Goal: Task Accomplishment & Management: Use online tool/utility

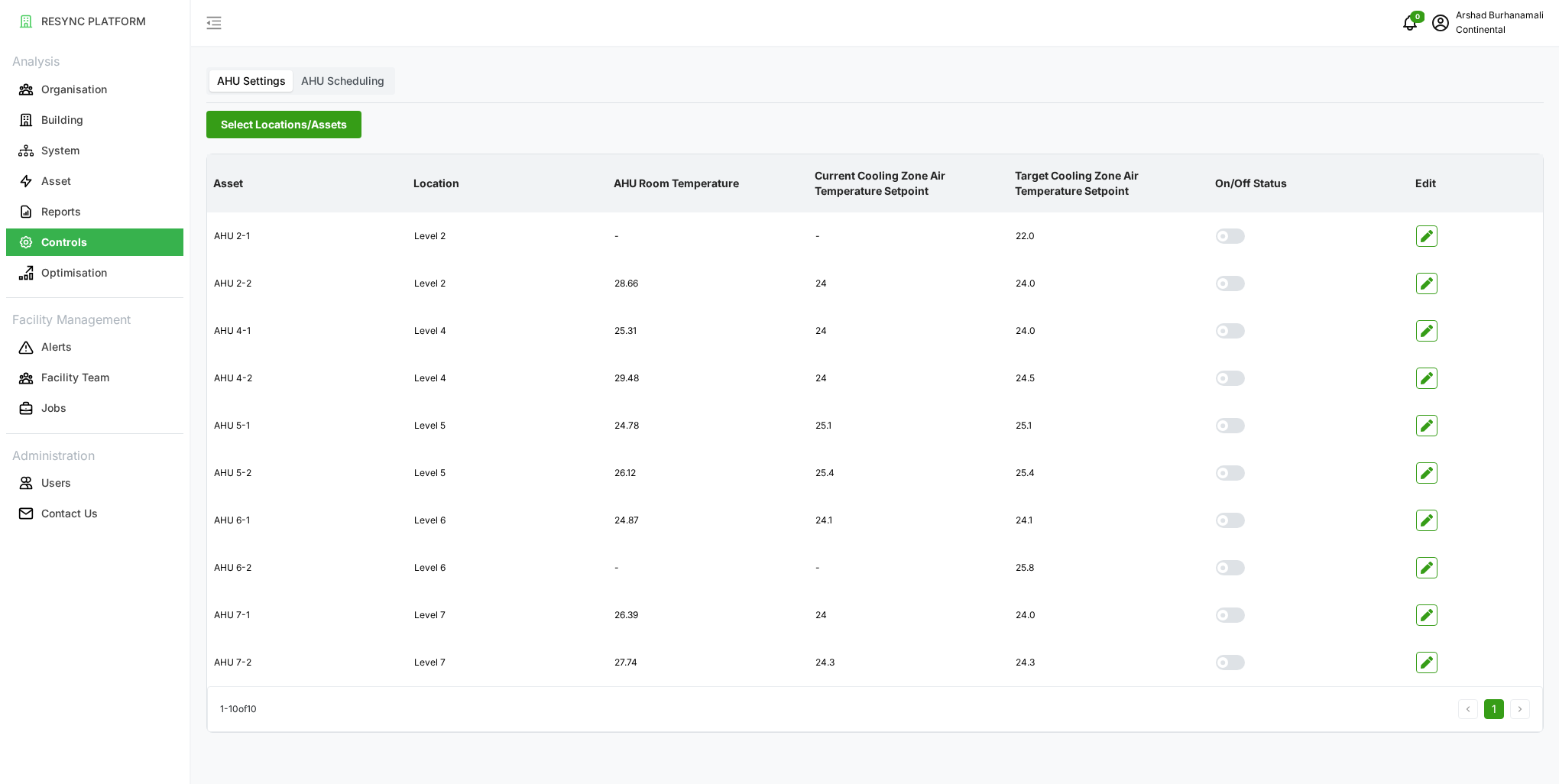
click at [303, 137] on span "Select Locations/Assets" at bounding box center [284, 124] width 126 height 26
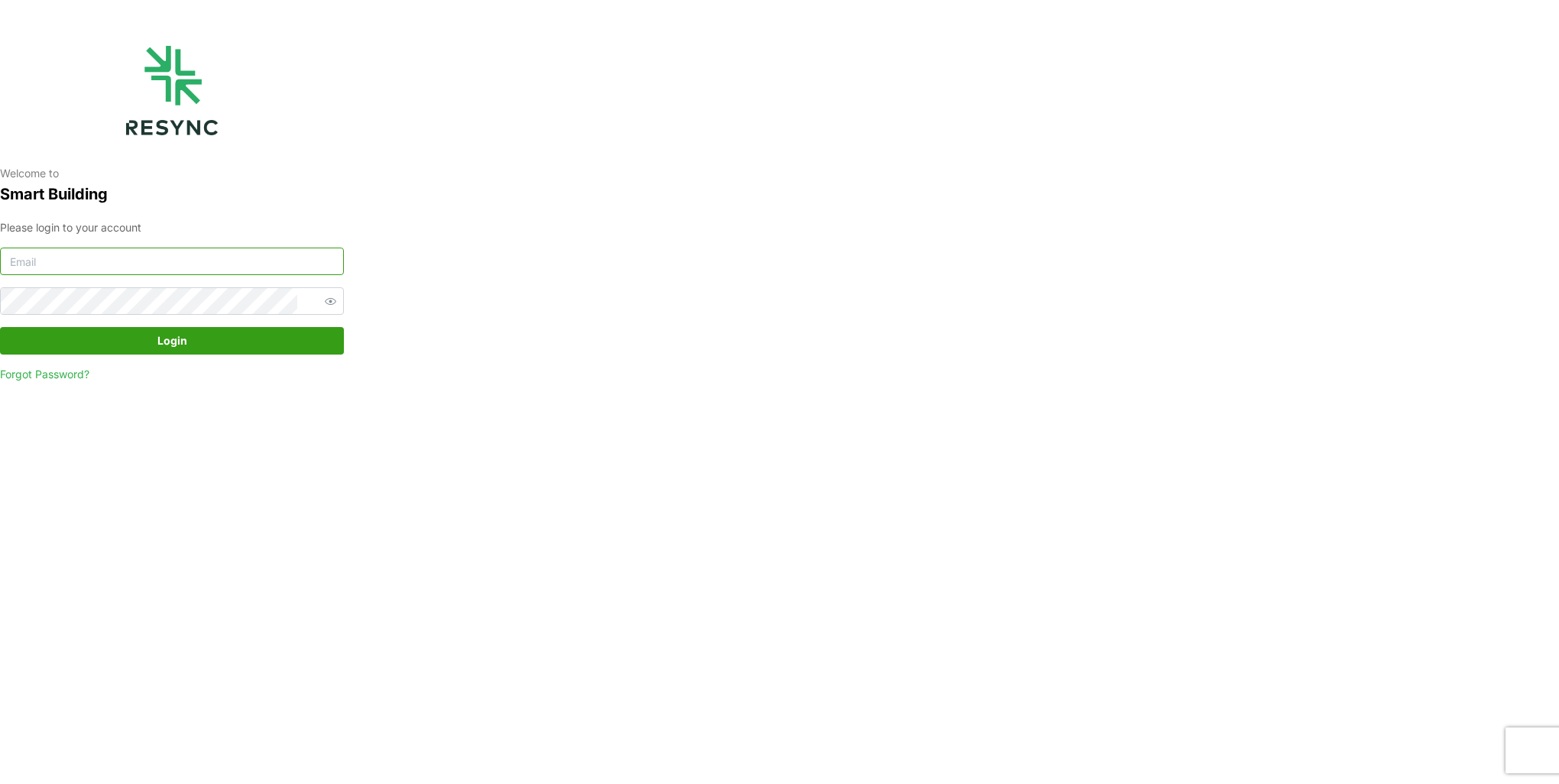
click at [118, 263] on input at bounding box center [172, 261] width 344 height 27
type input "[EMAIL_ADDRESS][DOMAIN_NAME]"
click at [0, 327] on button "Login" at bounding box center [172, 341] width 344 height 27
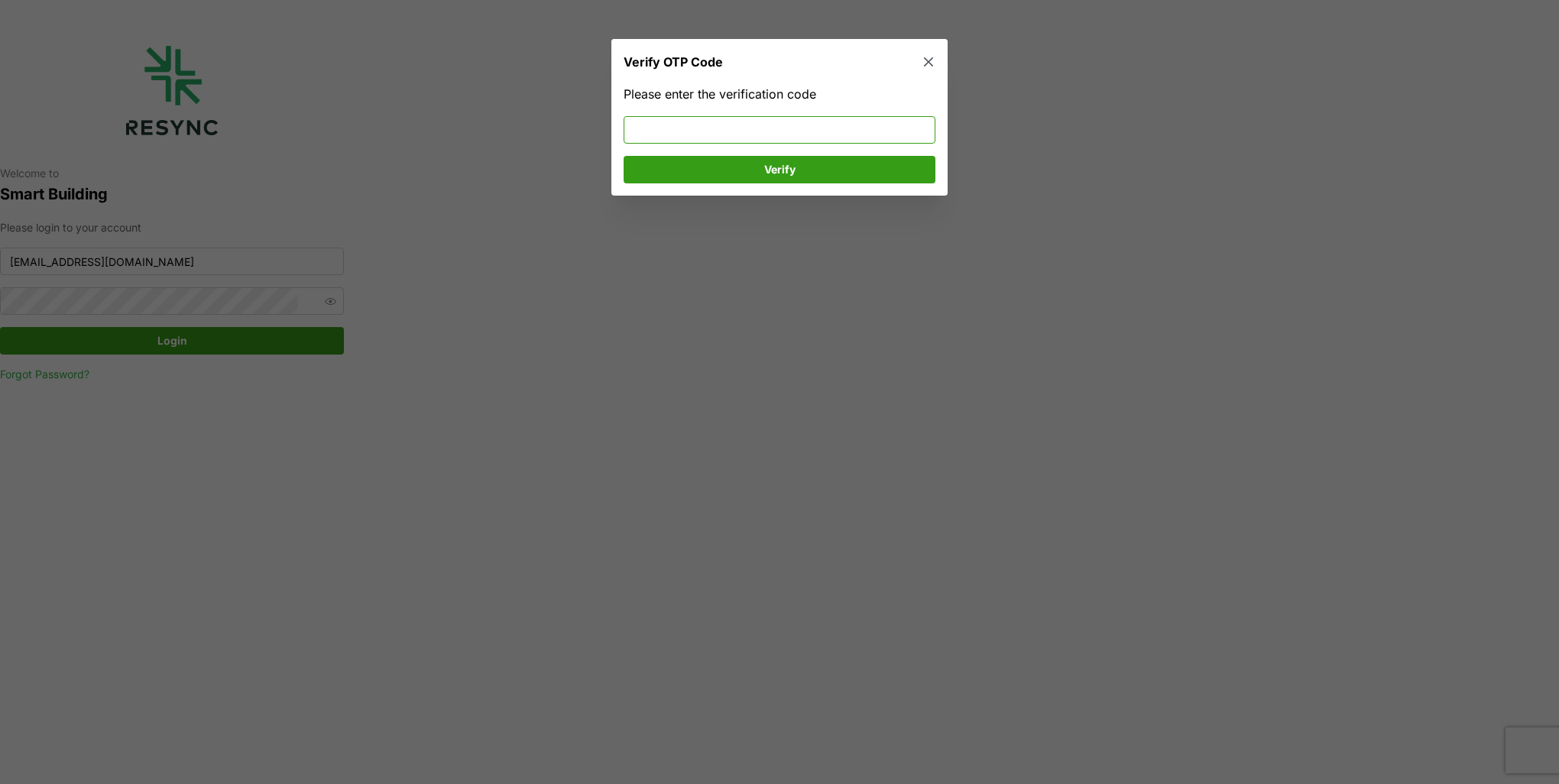
click at [624, 128] on input at bounding box center [779, 130] width 312 height 27
type input "190456"
click at [697, 174] on span "Verify" at bounding box center [779, 169] width 282 height 26
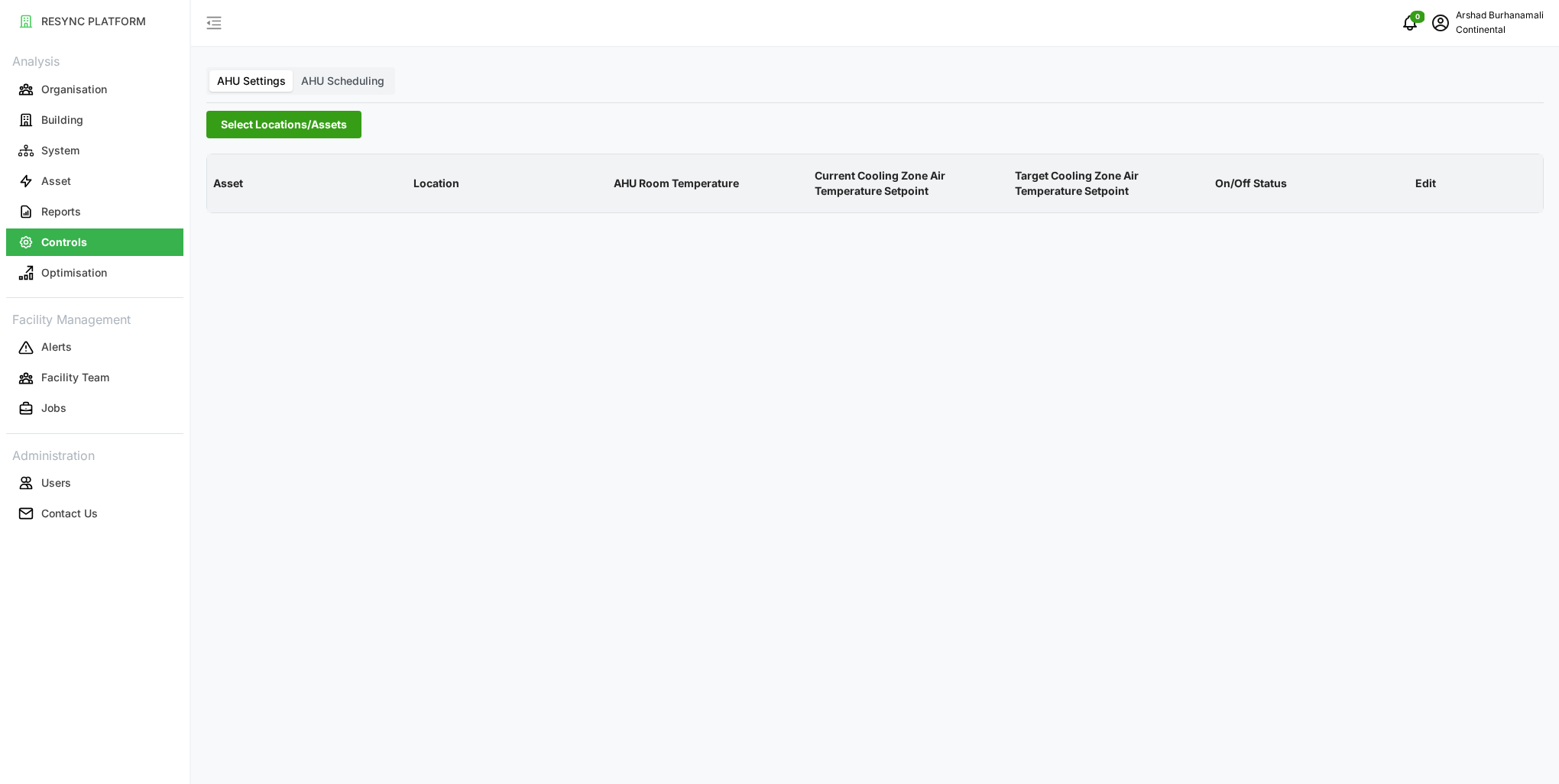
click at [344, 127] on span "Select Locations/Assets" at bounding box center [284, 124] width 126 height 26
click at [227, 195] on icon at bounding box center [226, 193] width 12 height 12
click at [254, 218] on span "Select CA1" at bounding box center [257, 216] width 10 height 10
